Goal: Feedback & Contribution: Contribute content

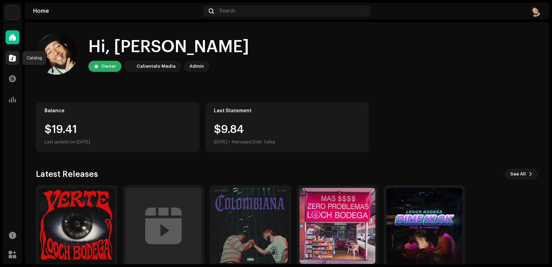
click at [12, 61] on div at bounding box center [13, 58] width 14 height 14
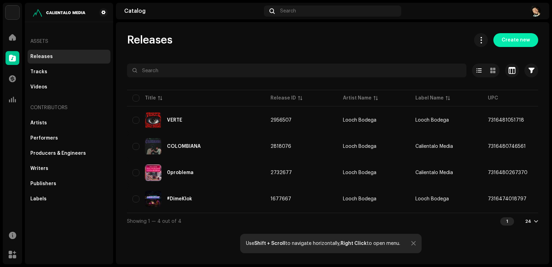
click at [528, 40] on span "Create new" at bounding box center [516, 40] width 28 height 14
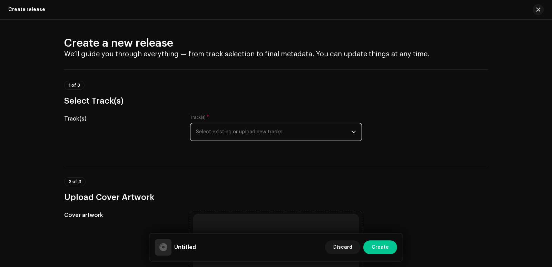
click at [230, 128] on span "Select existing or upload new tracks" at bounding box center [273, 131] width 155 height 17
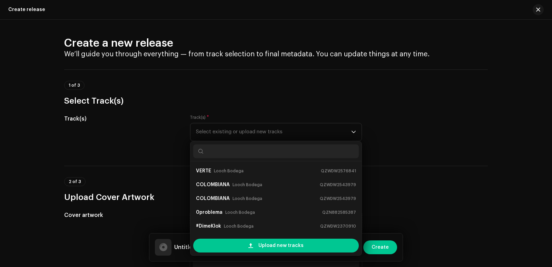
click at [152, 129] on div "Track(s)" at bounding box center [121, 132] width 115 height 35
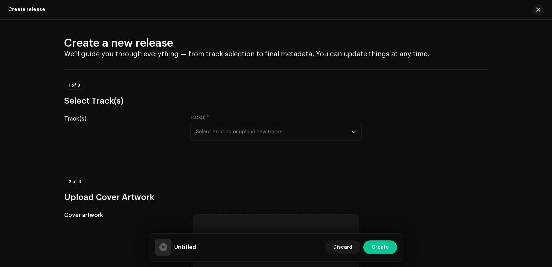
scroll to position [14, 0]
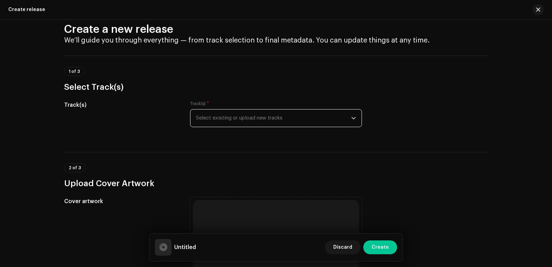
click at [231, 119] on span "Select existing or upload new tracks" at bounding box center [273, 117] width 155 height 17
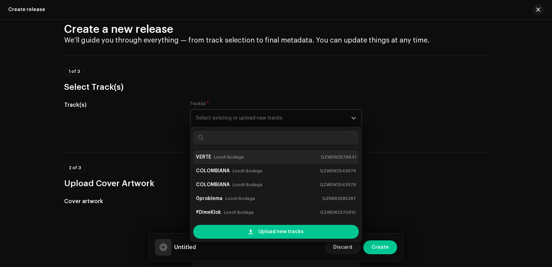
click at [215, 154] on small "Looch Bodega" at bounding box center [229, 157] width 30 height 7
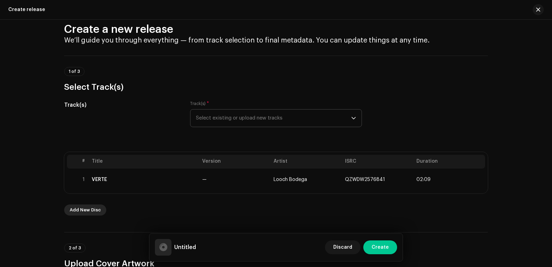
click at [87, 213] on span "Add New Disc" at bounding box center [85, 210] width 31 height 14
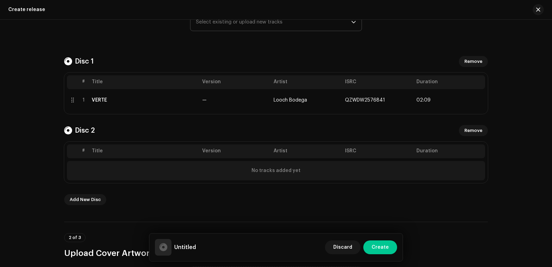
scroll to position [110, 0]
click at [474, 134] on span "Remove" at bounding box center [473, 130] width 18 height 14
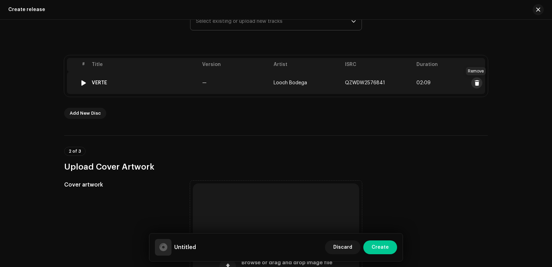
click at [475, 84] on span at bounding box center [476, 83] width 5 height 6
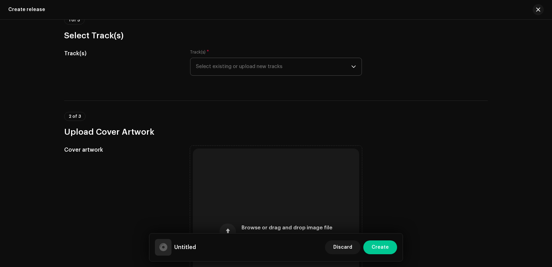
scroll to position [41, 0]
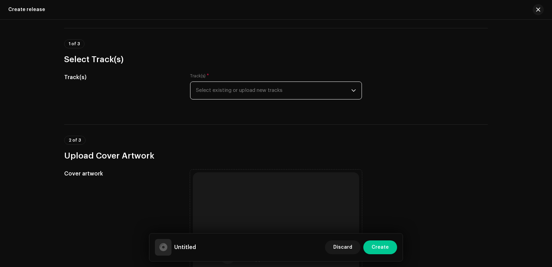
click at [333, 96] on span "Select existing or upload new tracks" at bounding box center [273, 90] width 155 height 17
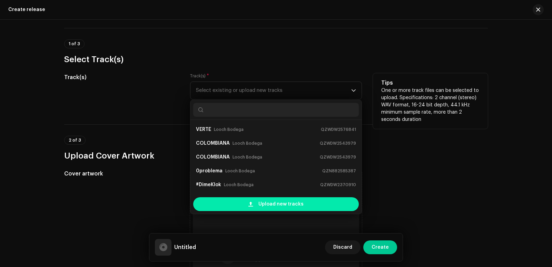
click at [266, 205] on span "Upload new tracks" at bounding box center [280, 204] width 45 height 14
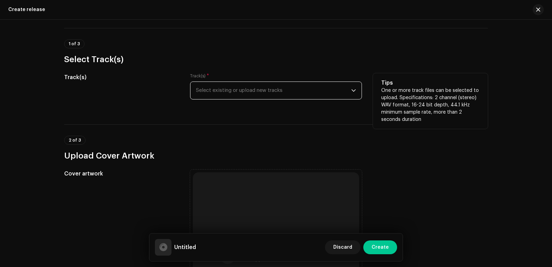
click at [260, 87] on span "Select existing or upload new tracks" at bounding box center [273, 90] width 155 height 17
